Goal: Find specific page/section: Find specific page/section

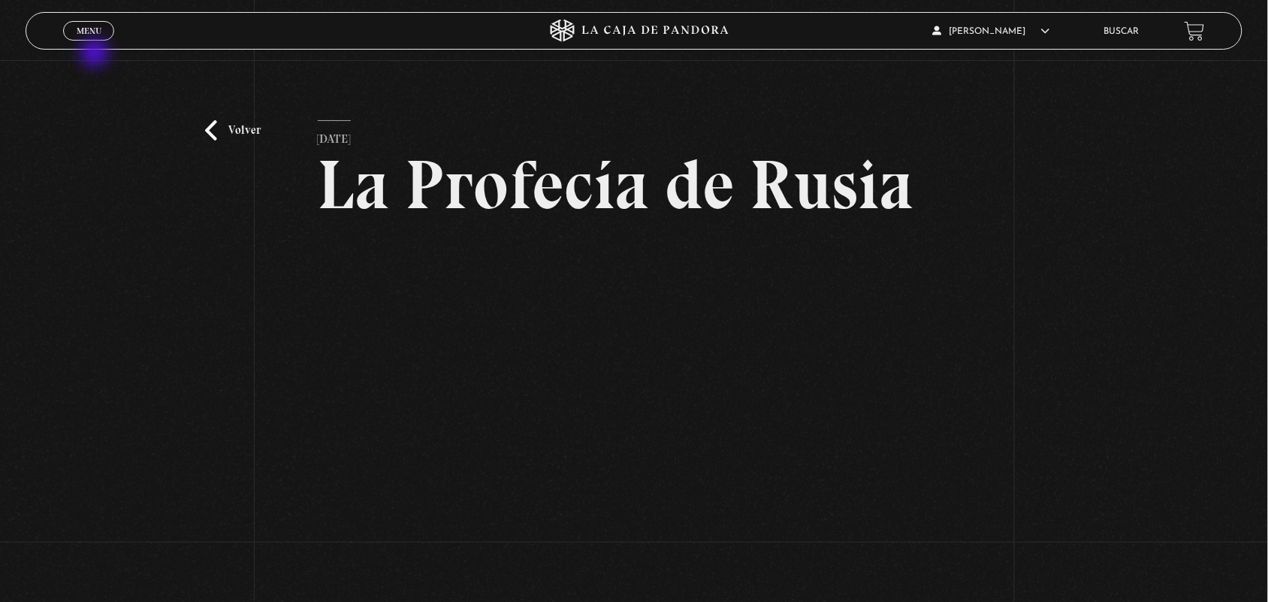
click at [99, 46] on div "Menu Cerrar" at bounding box center [253, 31] width 380 height 36
click at [83, 23] on link "Menu Cerrar" at bounding box center [88, 31] width 51 height 20
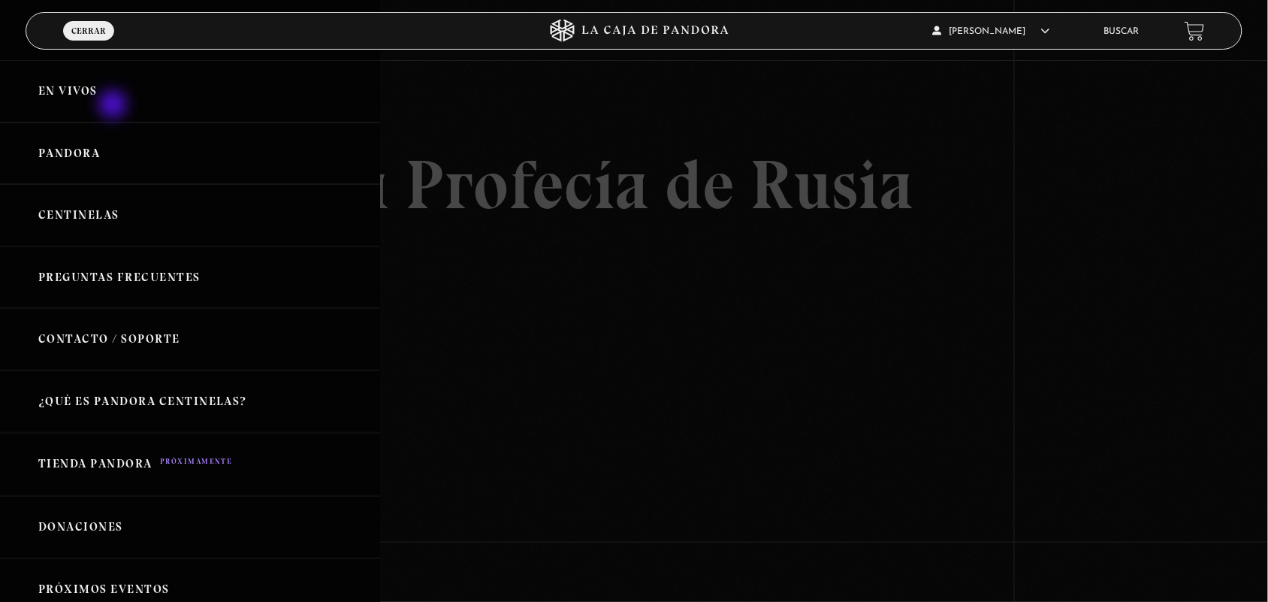
click at [113, 107] on link "En vivos" at bounding box center [190, 91] width 380 height 62
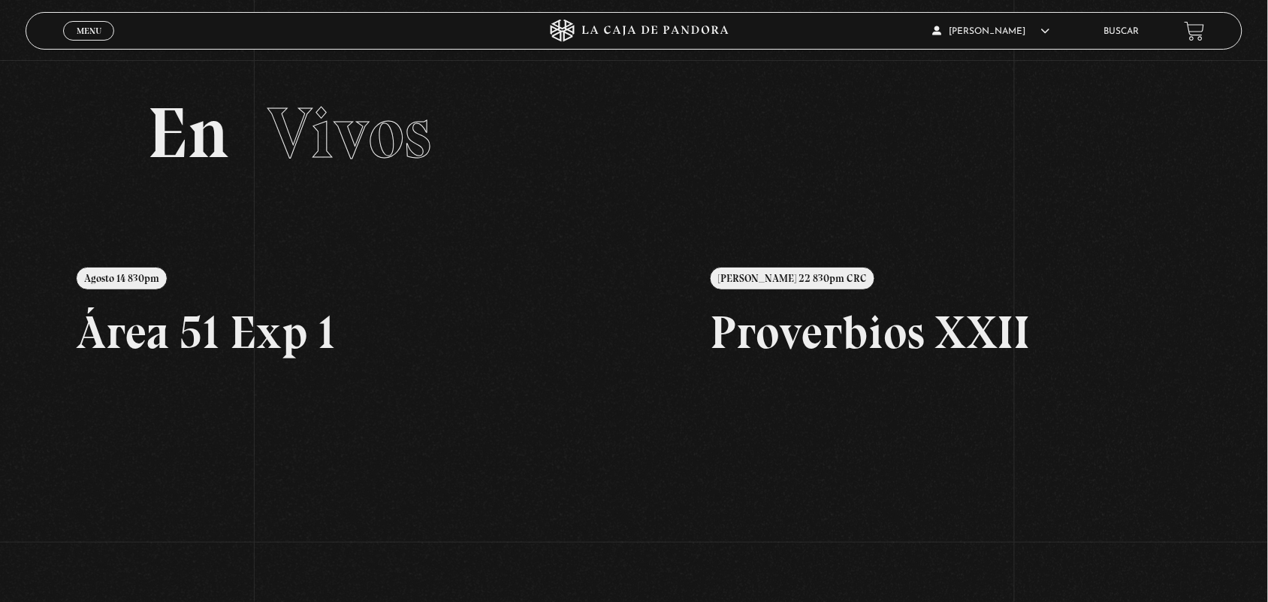
scroll to position [354, 0]
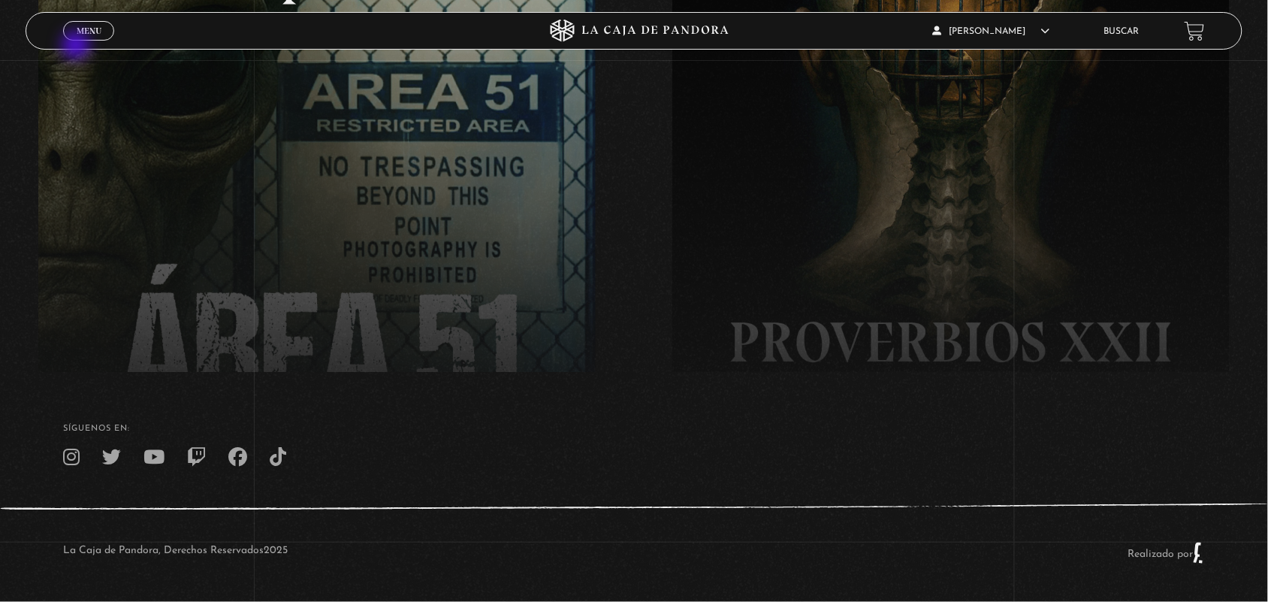
click at [77, 47] on div "Menu Cerrar" at bounding box center [253, 31] width 380 height 36
click at [80, 31] on span "Menu" at bounding box center [89, 30] width 25 height 9
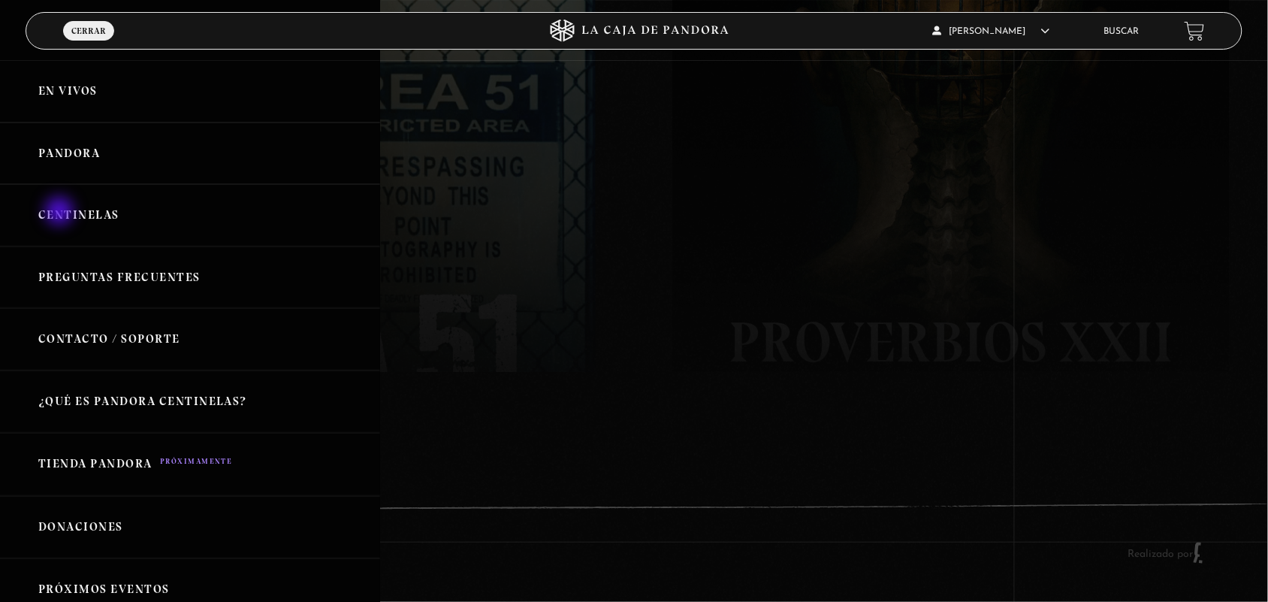
click at [61, 213] on link "Centinelas" at bounding box center [190, 215] width 380 height 62
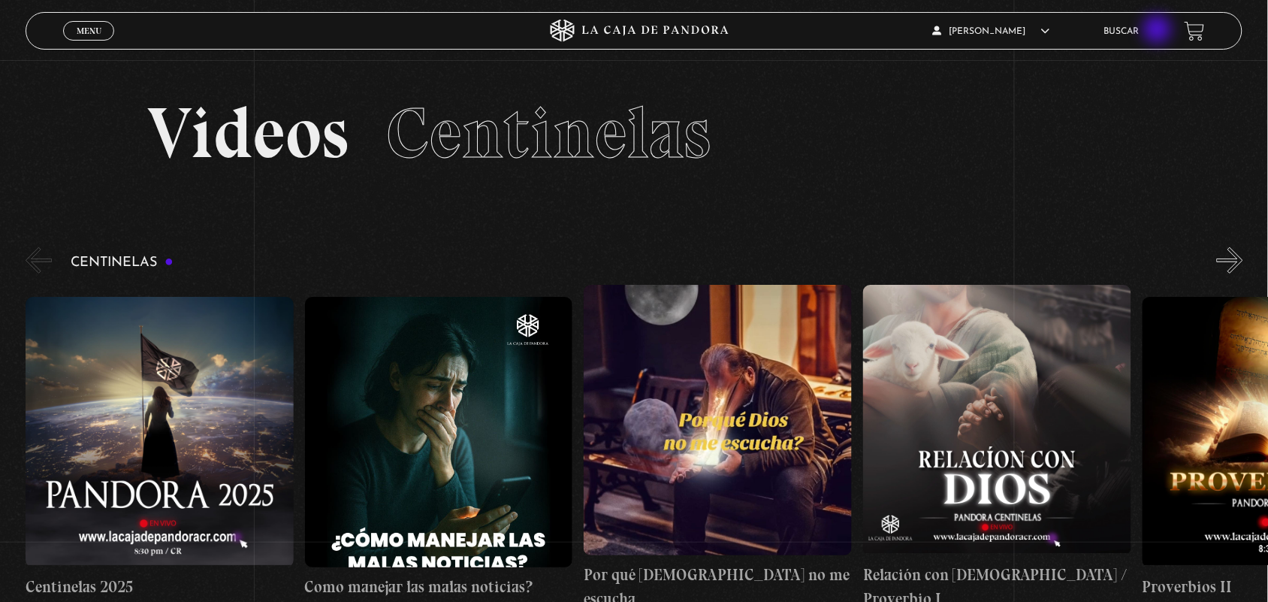
click at [1139, 31] on link "Buscar" at bounding box center [1121, 31] width 35 height 9
click at [1133, 32] on link "Buscar" at bounding box center [1121, 31] width 35 height 9
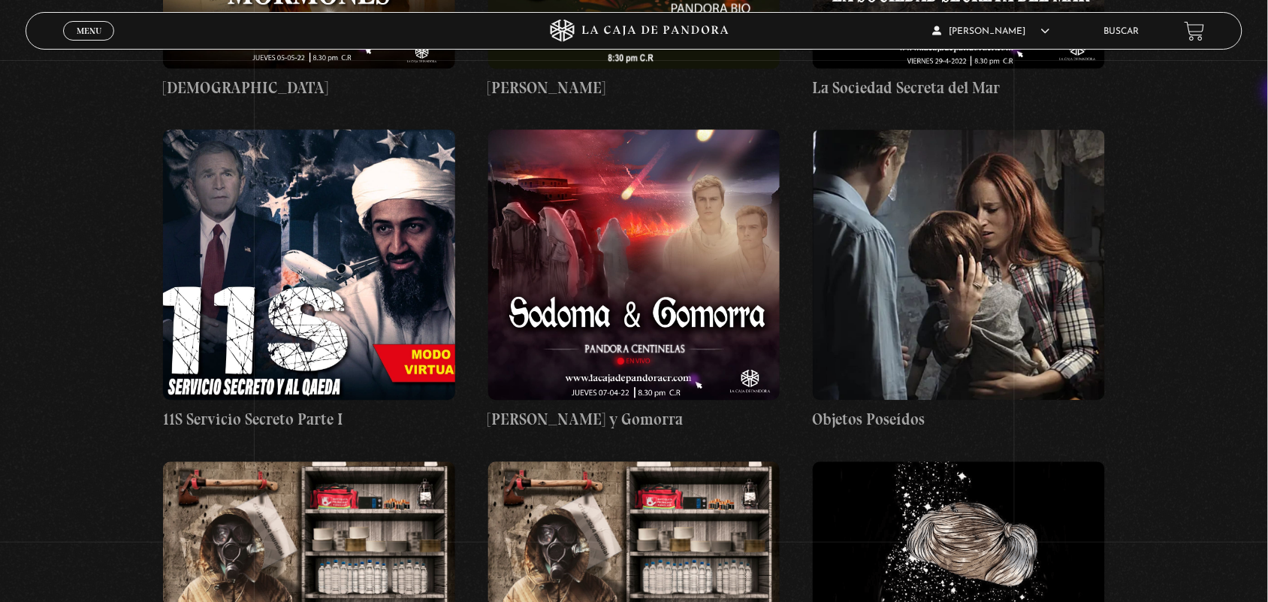
scroll to position [13845, 0]
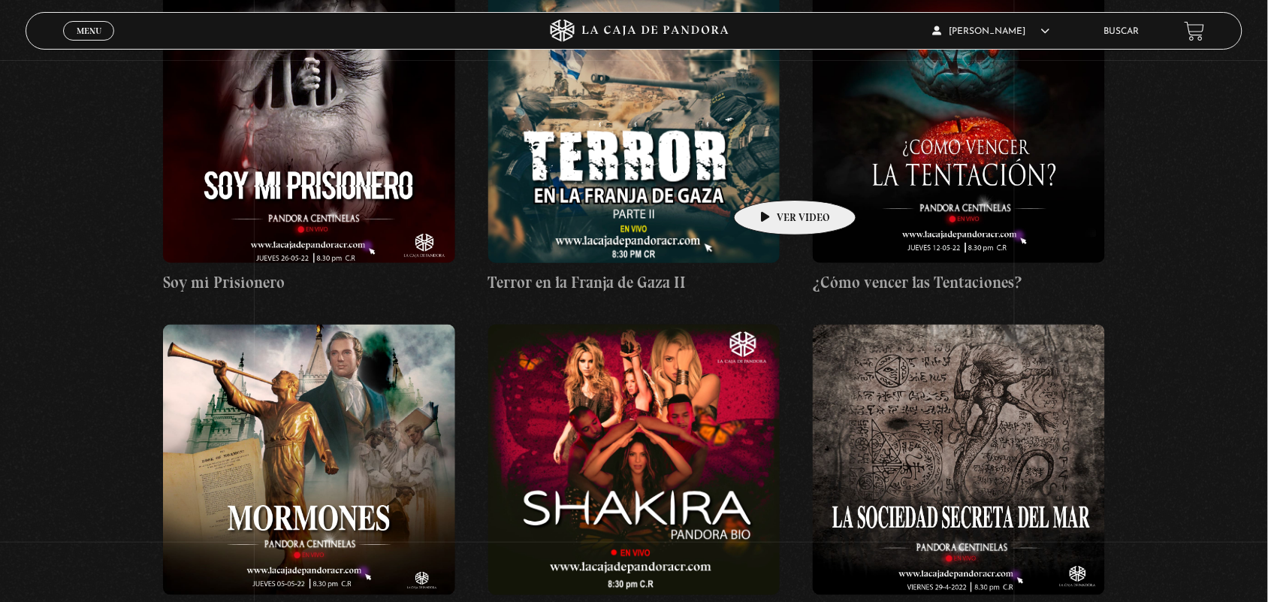
click at [740, 324] on figure at bounding box center [634, 459] width 292 height 270
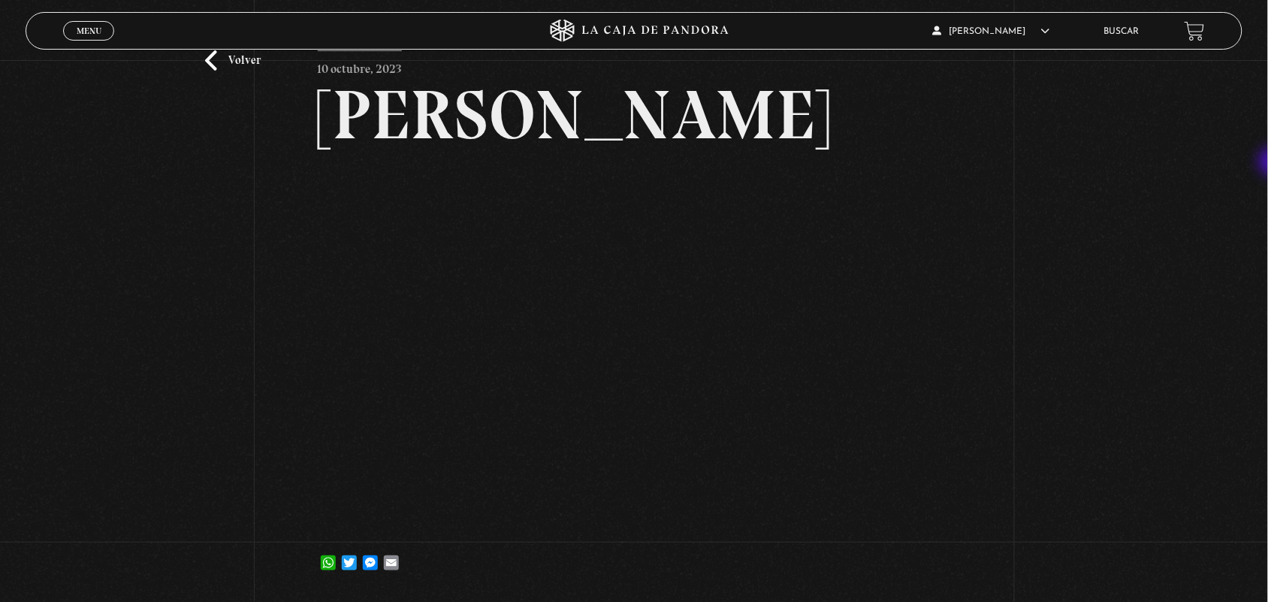
scroll to position [71, 0]
click at [951, 533] on article "10 octubre, 2023 [PERSON_NAME] WhatsApp Twitter Messenger Email" at bounding box center [634, 315] width 633 height 532
